Goal: Task Accomplishment & Management: Complete application form

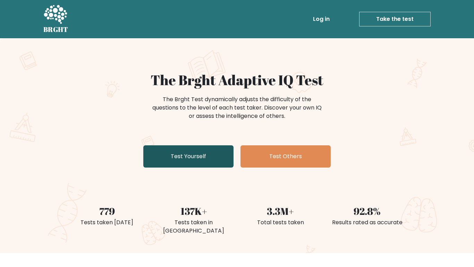
click at [159, 159] on link "Test Yourself" at bounding box center [188, 156] width 90 height 22
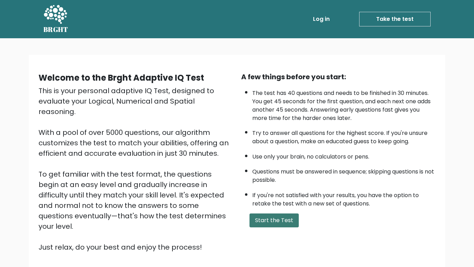
click at [274, 217] on button "Start the Test" at bounding box center [274, 220] width 49 height 14
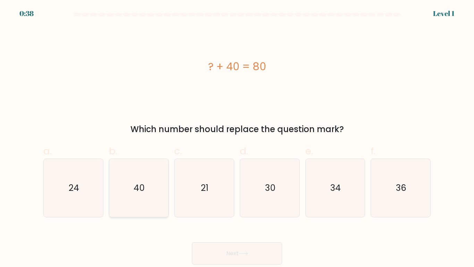
click at [149, 187] on icon "40" at bounding box center [139, 188] width 58 height 58
click at [237, 138] on input "b. 40" at bounding box center [237, 135] width 0 height 5
radio input "true"
click at [209, 257] on button "Next" at bounding box center [237, 253] width 90 height 22
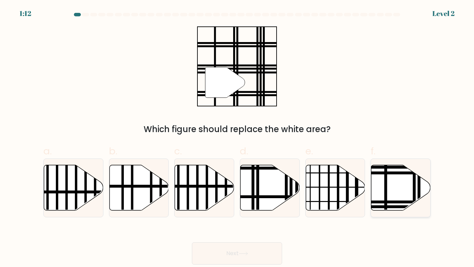
click at [399, 198] on icon at bounding box center [401, 187] width 59 height 45
click at [237, 138] on input "f." at bounding box center [237, 135] width 0 height 5
radio input "true"
click at [225, 252] on button "Next" at bounding box center [237, 253] width 90 height 22
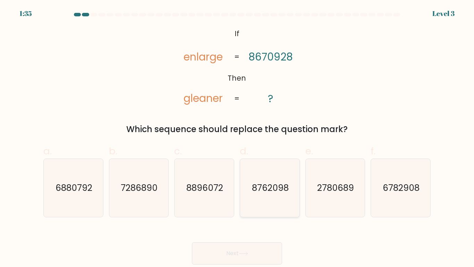
click at [264, 212] on icon "8762098" at bounding box center [270, 188] width 58 height 58
click at [237, 138] on input "d. 8762098" at bounding box center [237, 135] width 0 height 5
radio input "true"
click at [242, 257] on button "Next" at bounding box center [237, 253] width 90 height 22
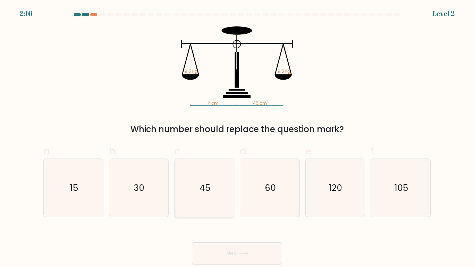
click at [208, 198] on icon "45" at bounding box center [204, 188] width 58 height 58
click at [237, 138] on input "c. 45" at bounding box center [237, 135] width 0 height 5
radio input "true"
click at [208, 260] on button "Next" at bounding box center [237, 253] width 90 height 22
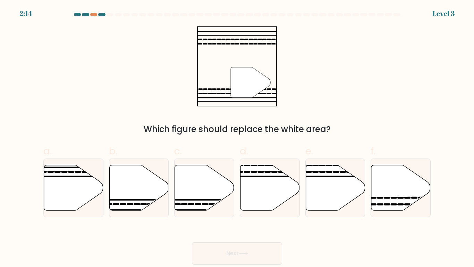
click at [211, 249] on button "Next" at bounding box center [237, 253] width 90 height 22
click at [100, 110] on div "" Which figure should replace the white area?" at bounding box center [237, 80] width 396 height 109
click at [399, 200] on icon at bounding box center [401, 187] width 59 height 45
click at [237, 138] on input "f." at bounding box center [237, 135] width 0 height 5
radio input "true"
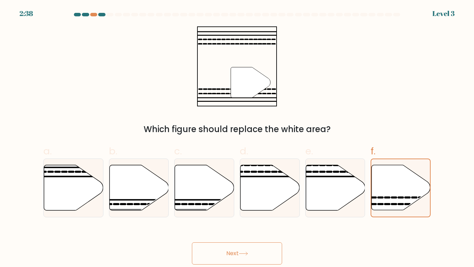
click at [233, 259] on button "Next" at bounding box center [237, 253] width 90 height 22
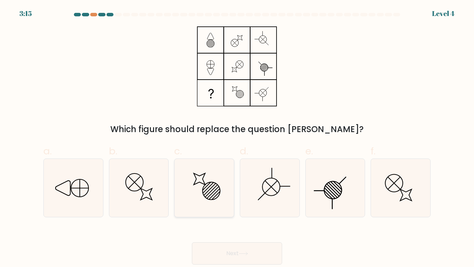
click at [191, 193] on icon at bounding box center [204, 188] width 58 height 58
click at [237, 138] on input "c." at bounding box center [237, 135] width 0 height 5
radio input "true"
click at [209, 261] on button "Next" at bounding box center [237, 253] width 90 height 22
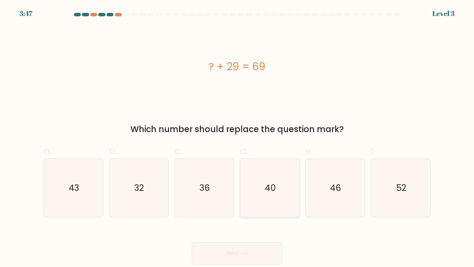
click at [272, 195] on icon "40" at bounding box center [270, 188] width 58 height 58
click at [237, 138] on input "d. 40" at bounding box center [237, 135] width 0 height 5
radio input "true"
click at [248, 253] on icon at bounding box center [243, 253] width 9 height 4
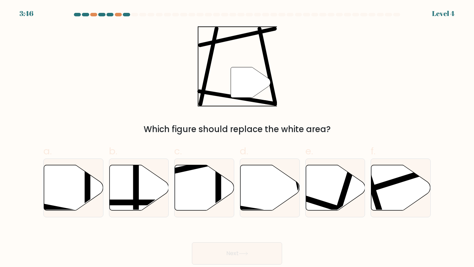
click at [242, 255] on icon at bounding box center [243, 253] width 9 height 4
click at [260, 198] on icon at bounding box center [270, 187] width 59 height 45
click at [237, 138] on input "d." at bounding box center [237, 135] width 0 height 5
radio input "true"
click at [88, 193] on line at bounding box center [88, 163] width 0 height 119
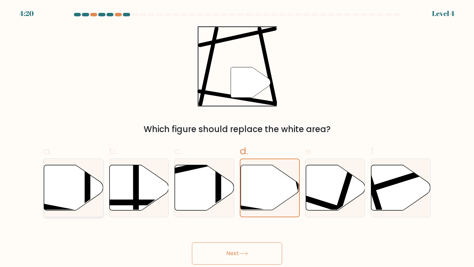
click at [237, 138] on input "a." at bounding box center [237, 135] width 0 height 5
radio input "true"
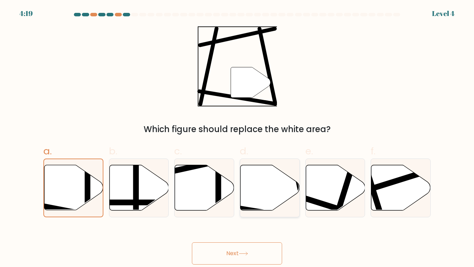
click at [261, 202] on icon at bounding box center [270, 187] width 59 height 45
click at [237, 138] on input "d." at bounding box center [237, 135] width 0 height 5
radio input "true"
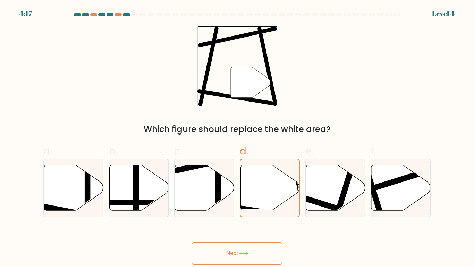
click at [252, 259] on button "Next" at bounding box center [237, 253] width 90 height 22
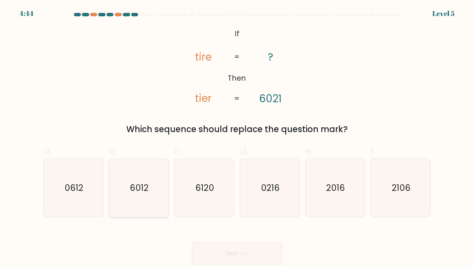
click at [124, 199] on icon "6012" at bounding box center [139, 188] width 58 height 58
click at [237, 138] on input "b. 6012" at bounding box center [237, 135] width 0 height 5
radio input "true"
click at [231, 261] on button "Next" at bounding box center [237, 253] width 90 height 22
